Goal: Check status: Check status

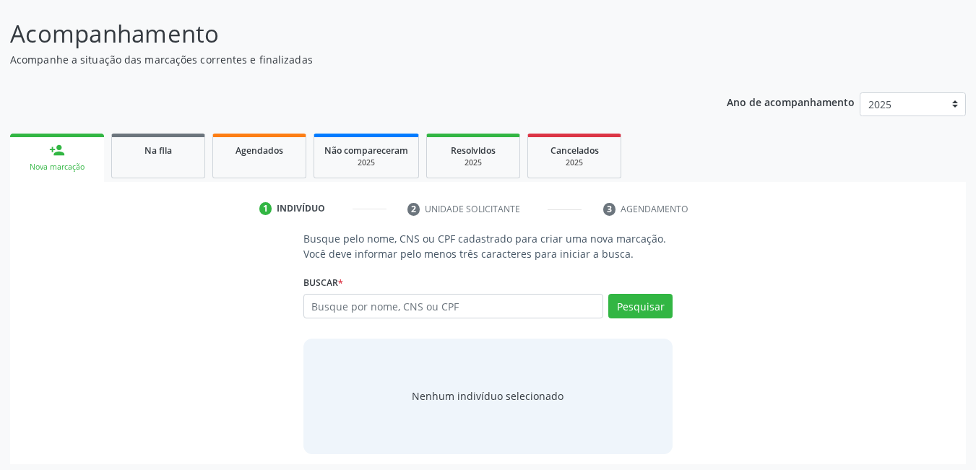
scroll to position [107, 0]
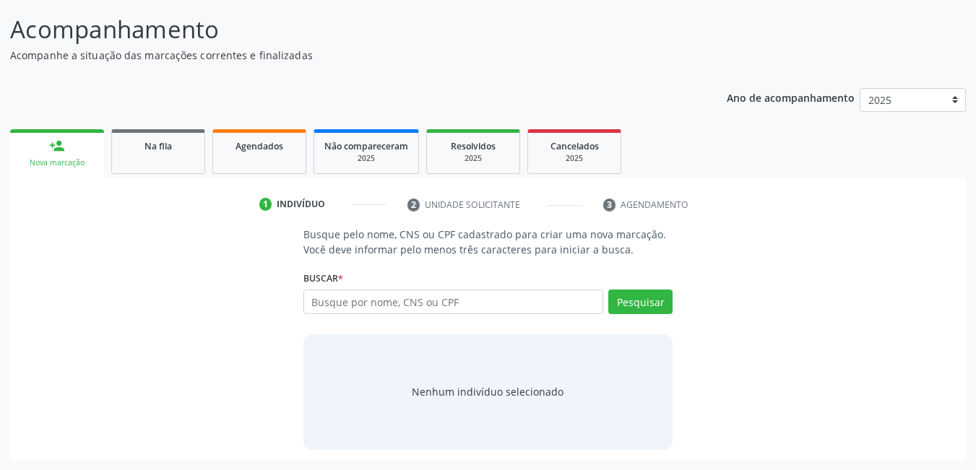
drag, startPoint x: 184, startPoint y: 137, endPoint x: 308, endPoint y: 185, distance: 133.1
click at [184, 138] on link "Na fila" at bounding box center [158, 151] width 94 height 45
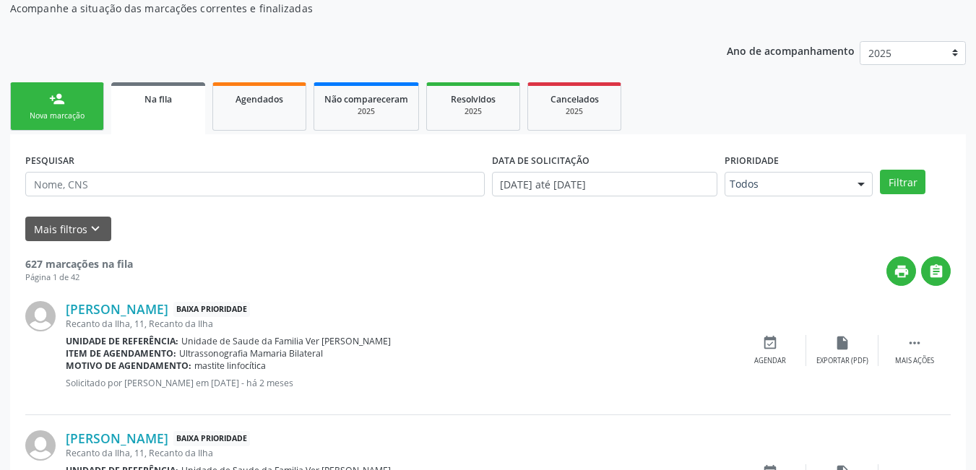
scroll to position [179, 0]
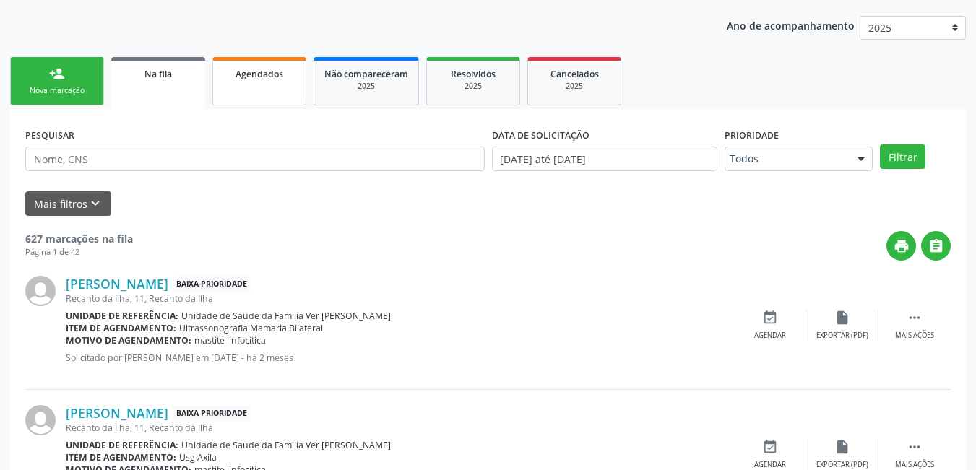
click at [288, 87] on link "Agendados" at bounding box center [259, 81] width 94 height 48
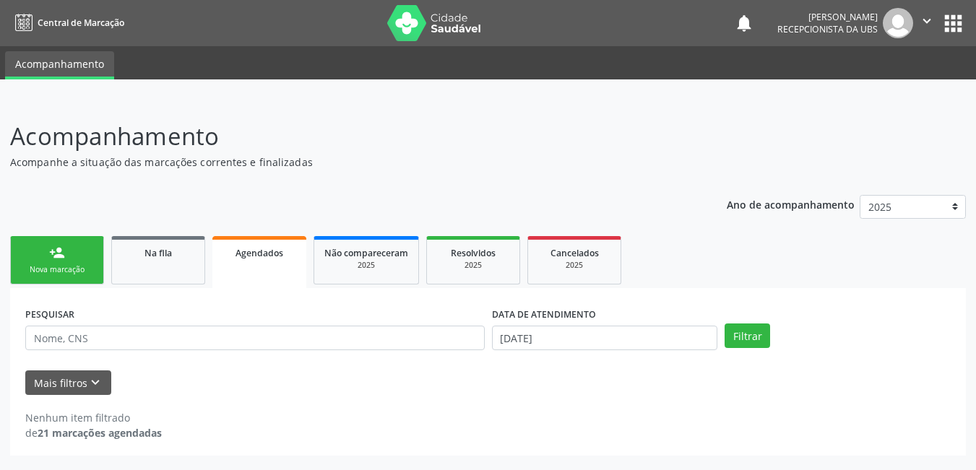
scroll to position [0, 0]
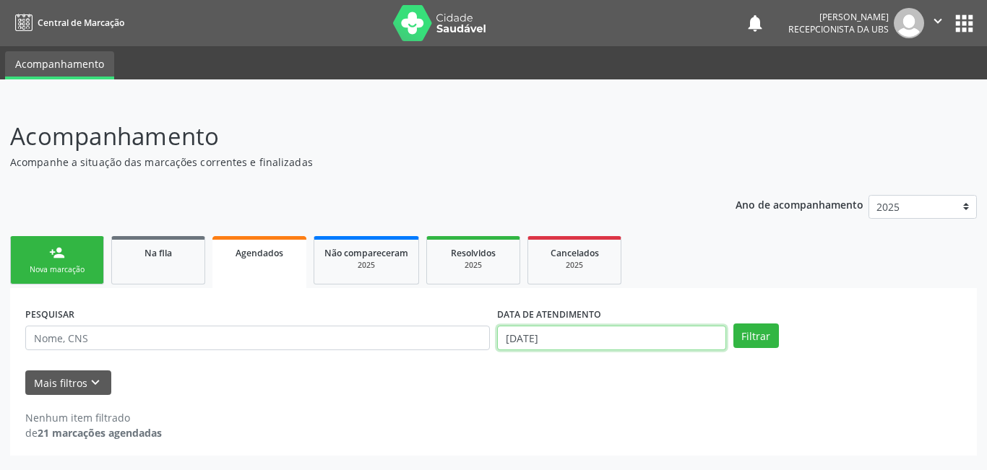
click at [579, 336] on input "[DATE]" at bounding box center [611, 338] width 229 height 25
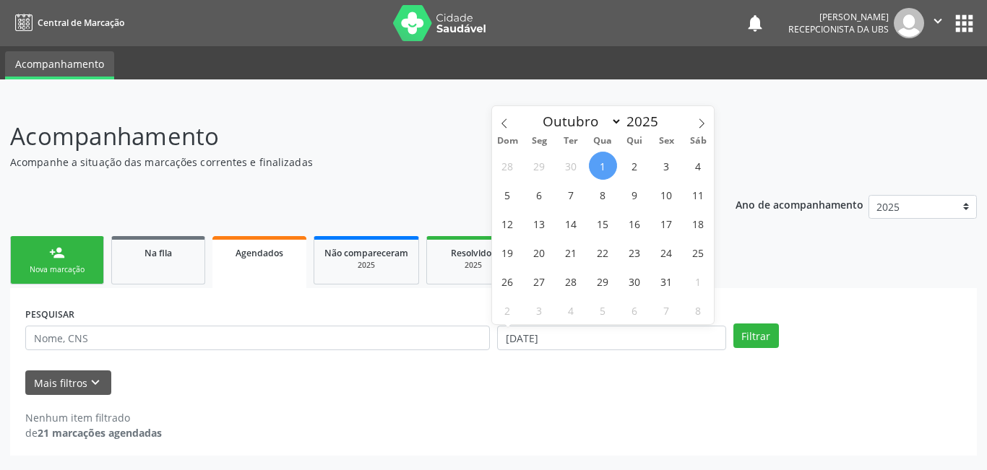
click at [600, 173] on span "1" at bounding box center [603, 166] width 28 height 28
type input "[DATE]"
click at [696, 126] on span at bounding box center [701, 118] width 25 height 25
select select "11"
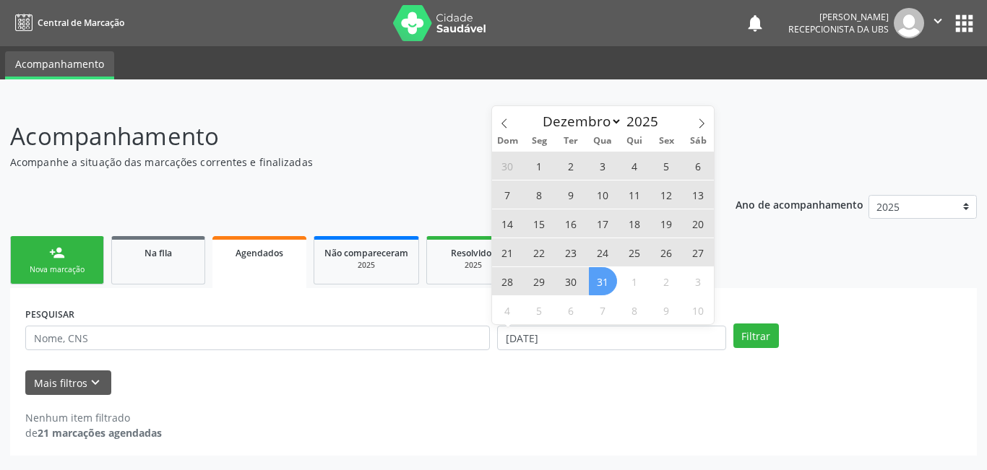
click at [597, 285] on span "31" at bounding box center [603, 281] width 28 height 28
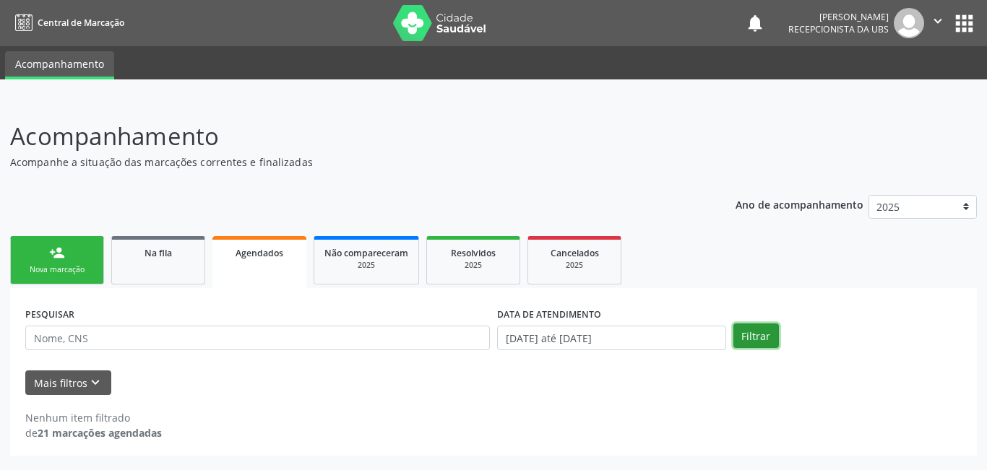
click at [753, 333] on button "Filtrar" at bounding box center [756, 336] width 46 height 25
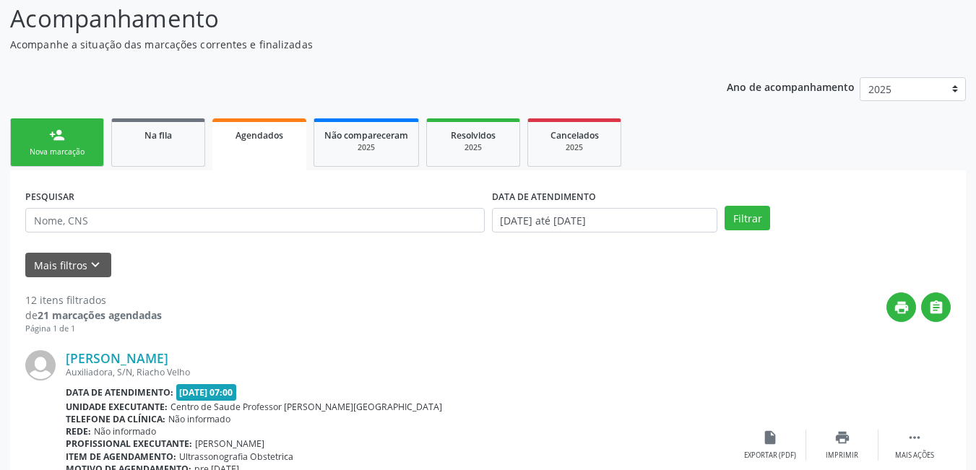
scroll to position [54, 0]
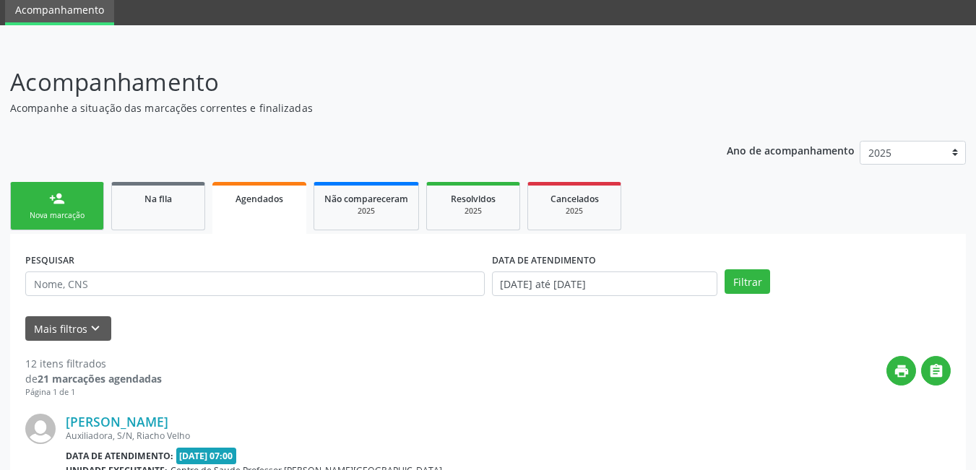
click at [438, 98] on p "Acompanhamento" at bounding box center [344, 82] width 669 height 36
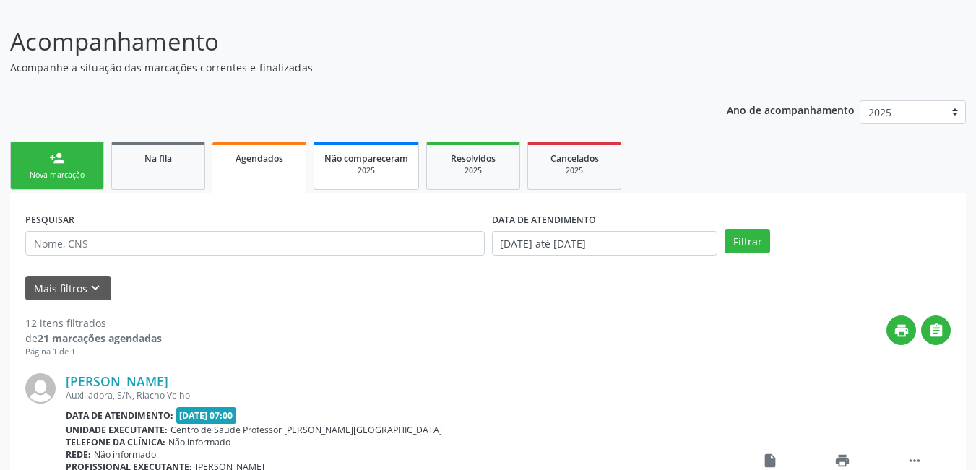
scroll to position [126, 0]
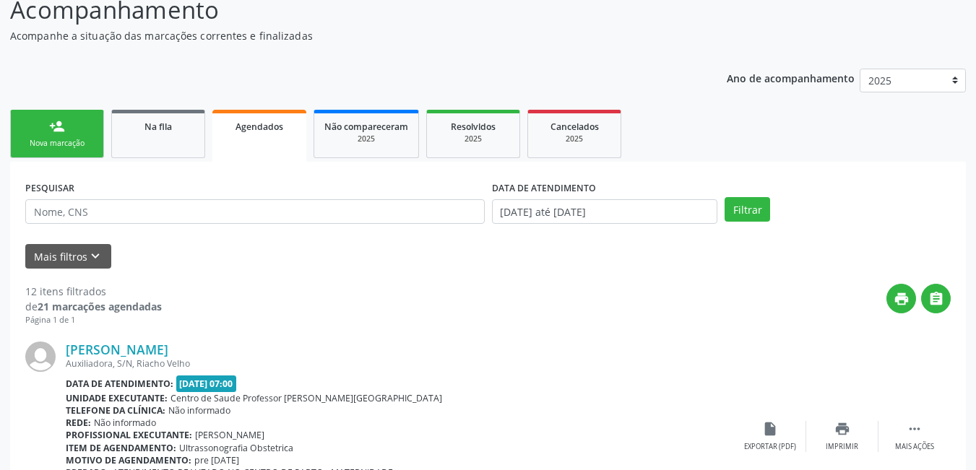
click at [290, 144] on link "Agendados" at bounding box center [259, 136] width 94 height 52
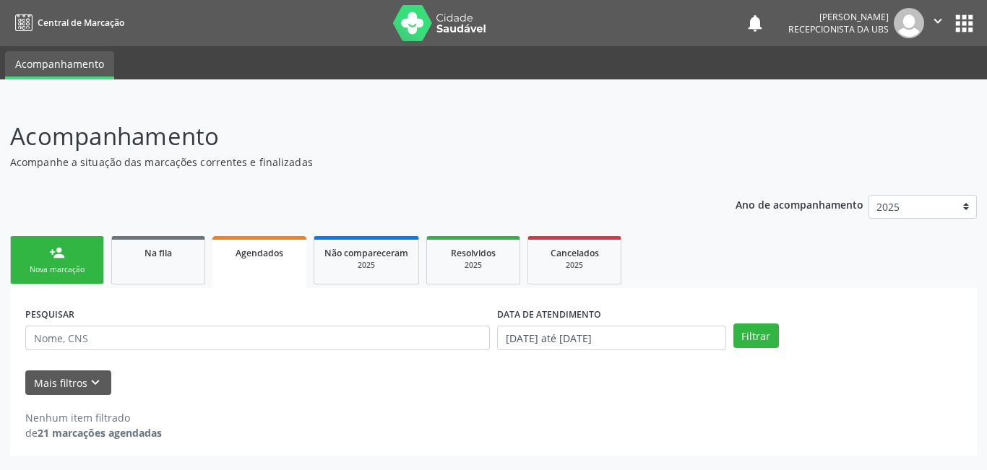
click at [761, 351] on div "PESQUISAR DATA DE ATENDIMENTO [DATE] até [DATE] Filtrar" at bounding box center [493, 331] width 943 height 56
click at [762, 342] on button "Filtrar" at bounding box center [756, 336] width 46 height 25
